Goal: Task Accomplishment & Management: Use online tool/utility

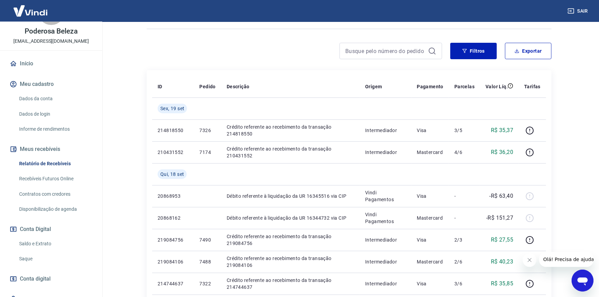
scroll to position [60, 0]
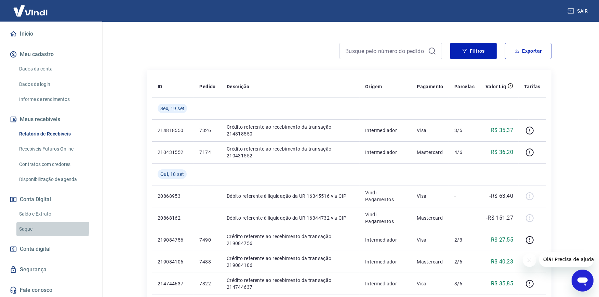
click at [38, 227] on link "Saque" at bounding box center [55, 229] width 78 height 14
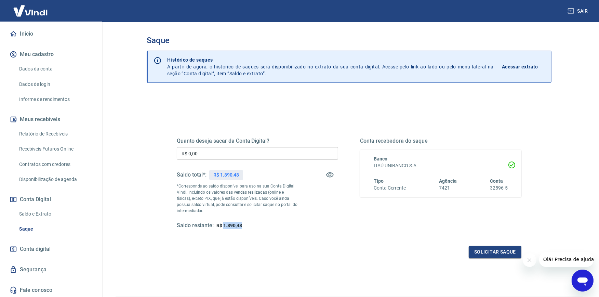
drag, startPoint x: 248, startPoint y: 227, endPoint x: 223, endPoint y: 227, distance: 25.3
click at [223, 227] on div "Saldo restante: R$ 1.890,48" at bounding box center [257, 225] width 161 height 7
copy span "1.890,48"
